Goal: Task Accomplishment & Management: Manage account settings

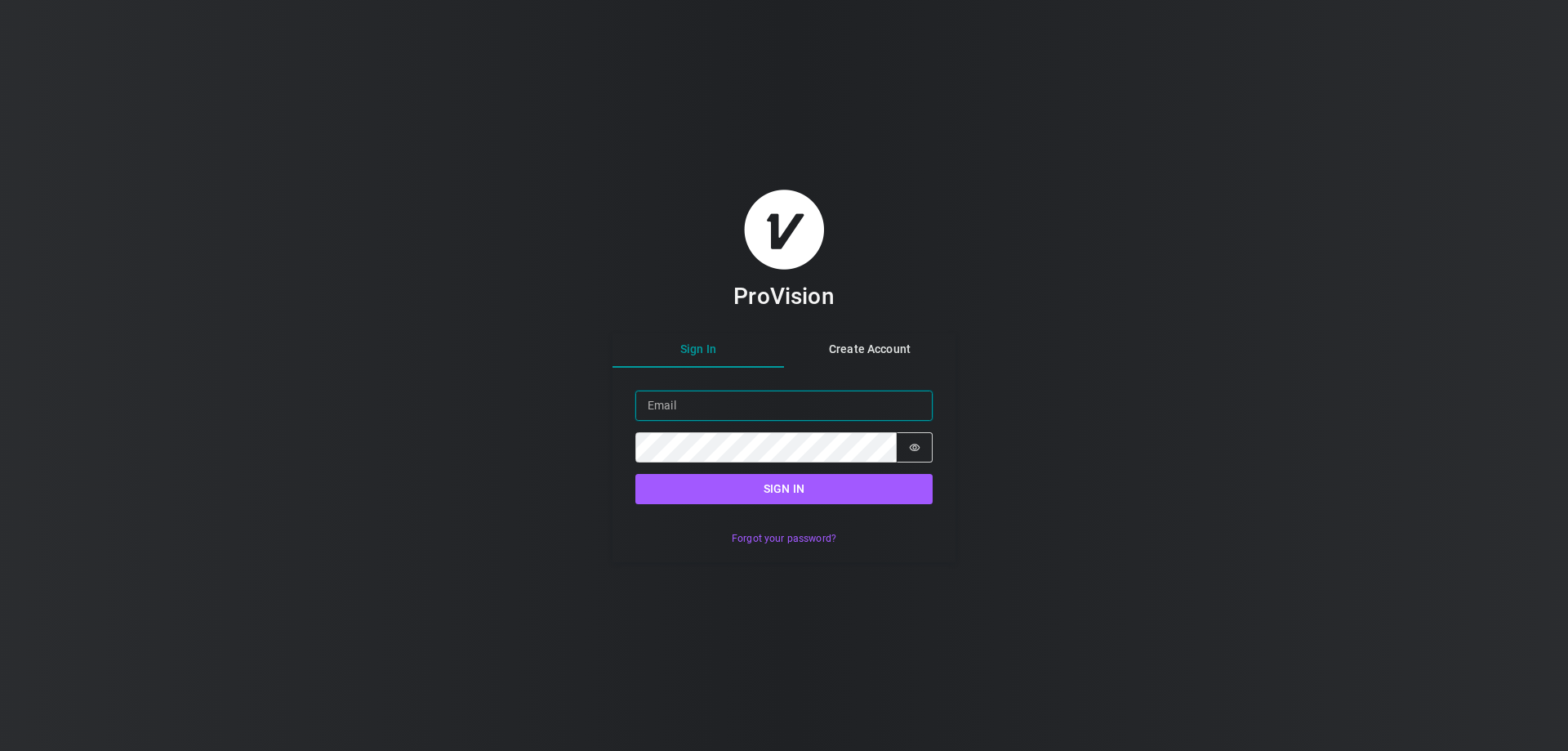
click at [782, 404] on input "Email" at bounding box center [784, 405] width 297 height 30
paste input "[PERSON_NAME], [GEOGRAPHIC_DATA]"
click at [619, 349] on button "Sign In" at bounding box center [699, 349] width 172 height 35
drag, startPoint x: 805, startPoint y: 415, endPoint x: 439, endPoint y: 421, distance: 366.0
click at [439, 421] on div "ProVision Sign In Create Account Sign in Email [PERSON_NAME], MD Password Passw…" at bounding box center [784, 376] width 1568 height 751
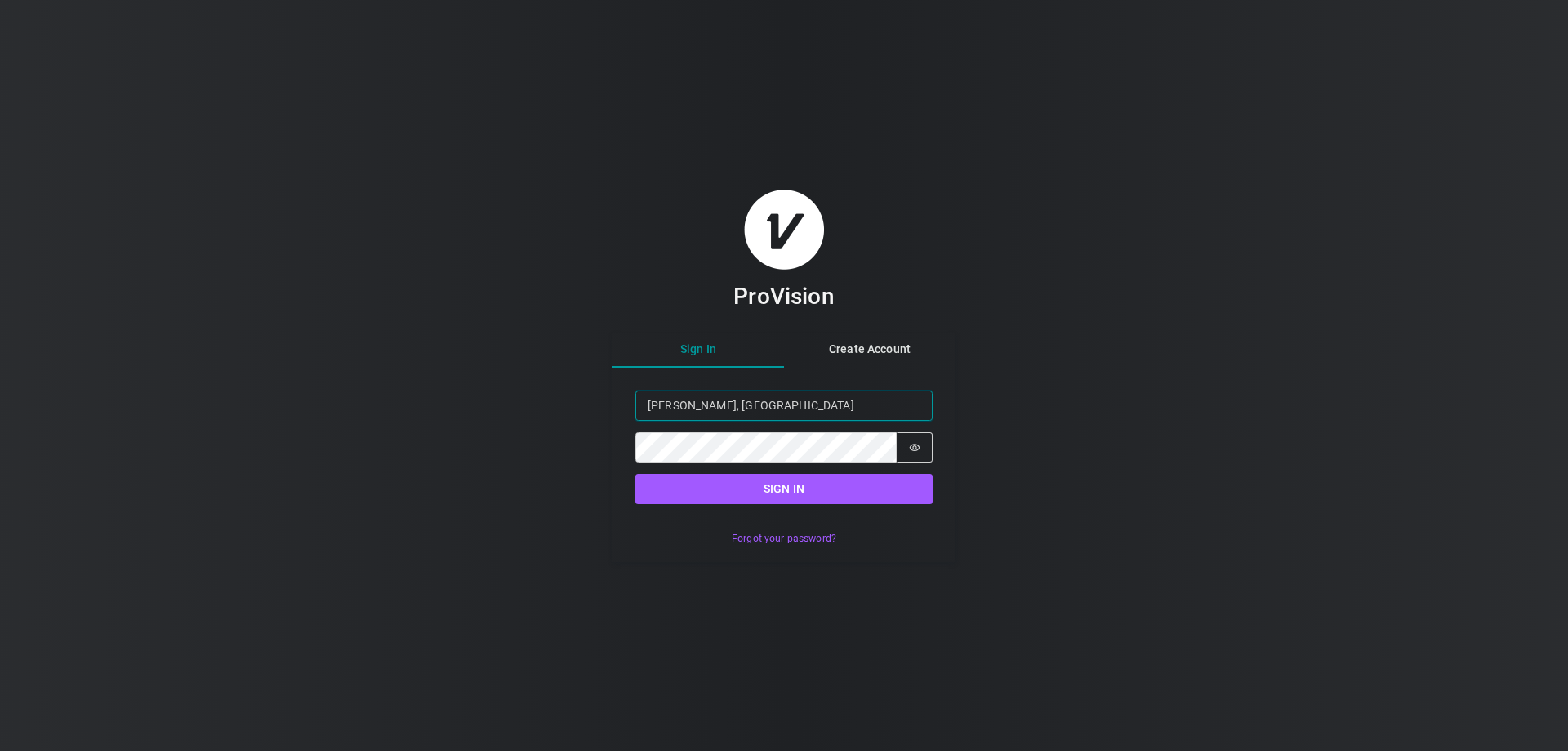
paste input "[EMAIL_ADDRESS][DOMAIN_NAME]"
type input "[EMAIL_ADDRESS][DOMAIN_NAME]"
click at [919, 448] on icon "Show password" at bounding box center [914, 447] width 10 height 7
click at [885, 476] on button "Sign in" at bounding box center [784, 489] width 297 height 30
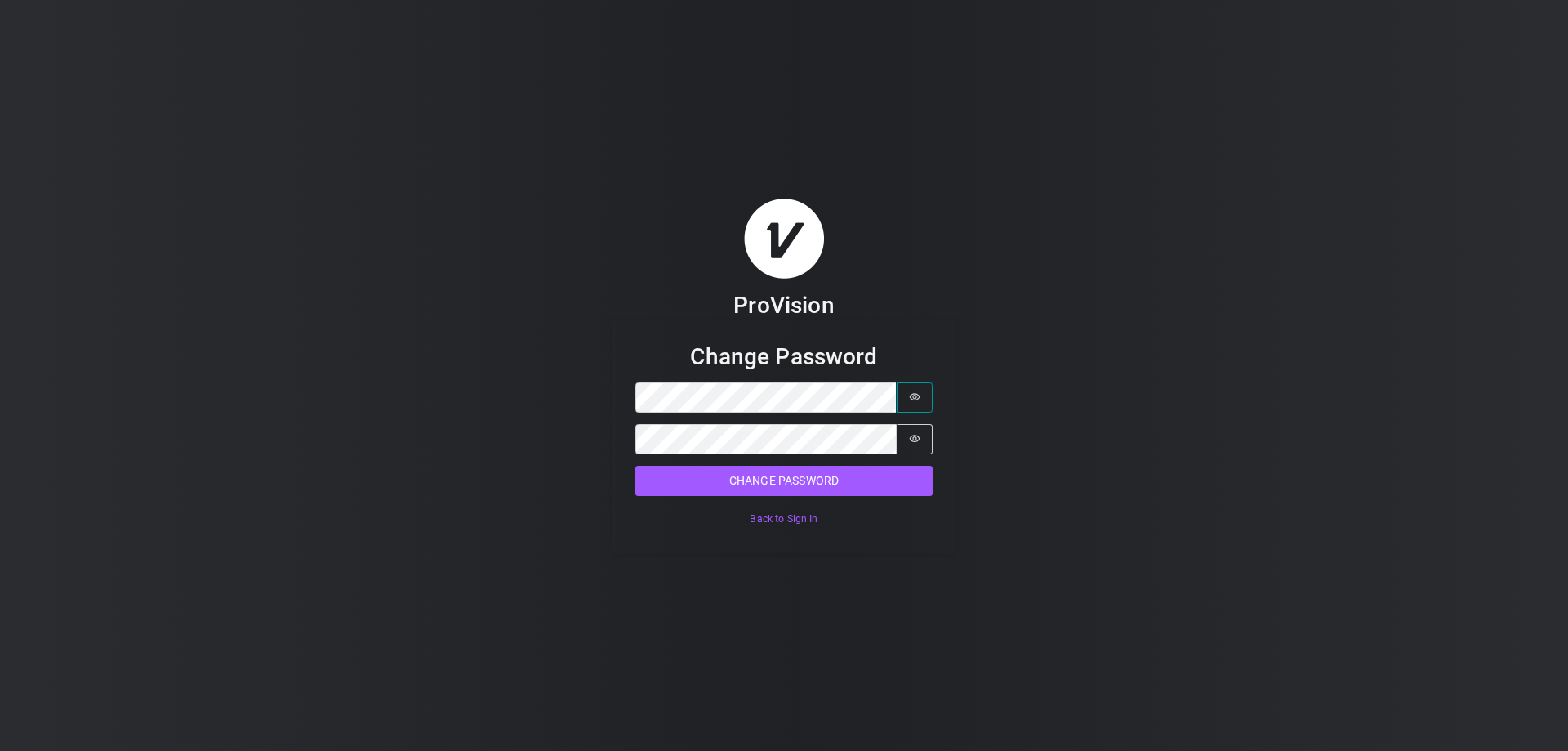
drag, startPoint x: 900, startPoint y: 401, endPoint x: 912, endPoint y: 406, distance: 13.0
click at [912, 407] on button "Password is hidden" at bounding box center [914, 397] width 35 height 30
click at [922, 438] on button "Password is hidden" at bounding box center [914, 439] width 35 height 30
